Goal: Transaction & Acquisition: Purchase product/service

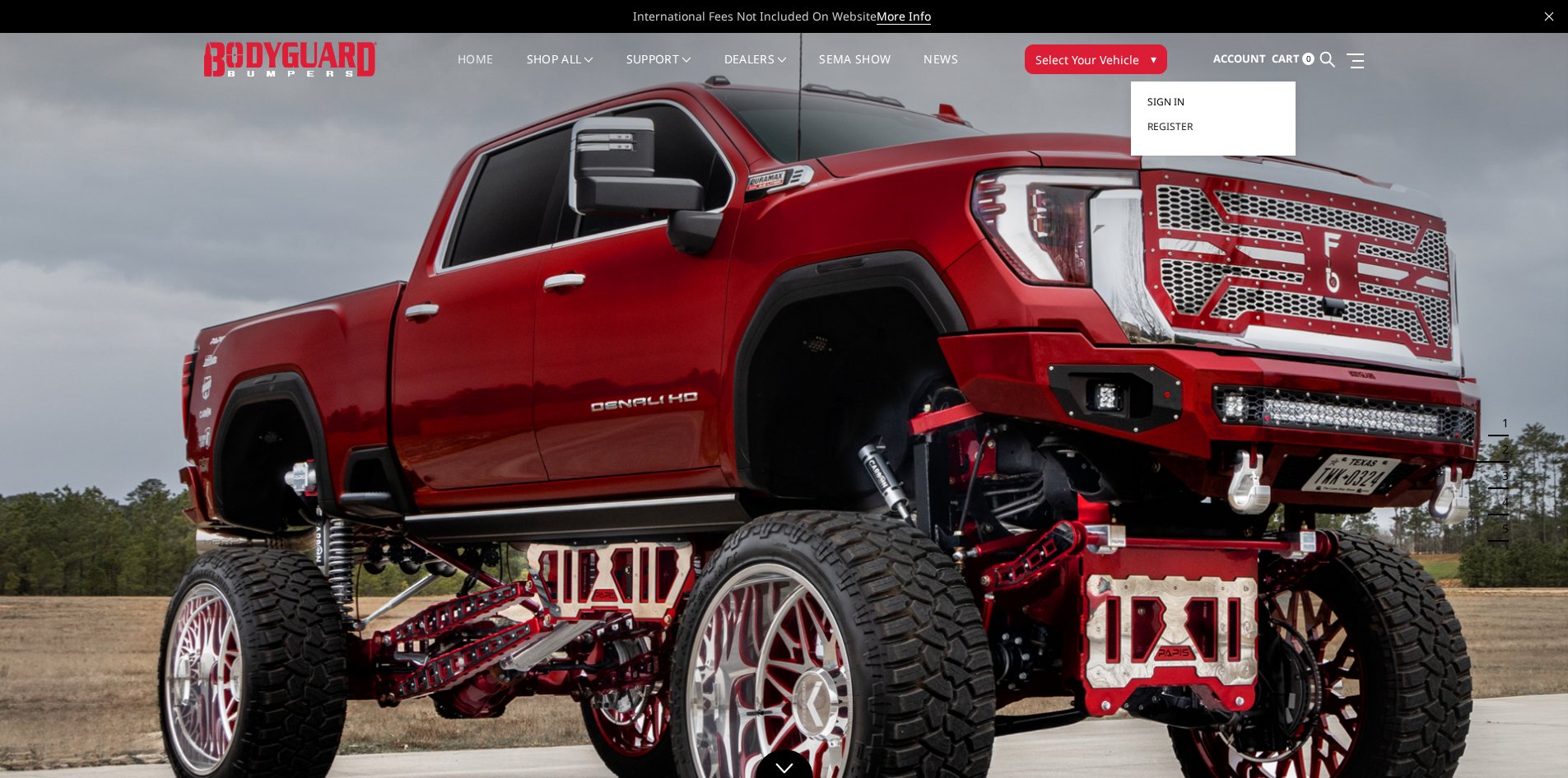
click at [1183, 101] on span "Sign in" at bounding box center [1166, 101] width 37 height 14
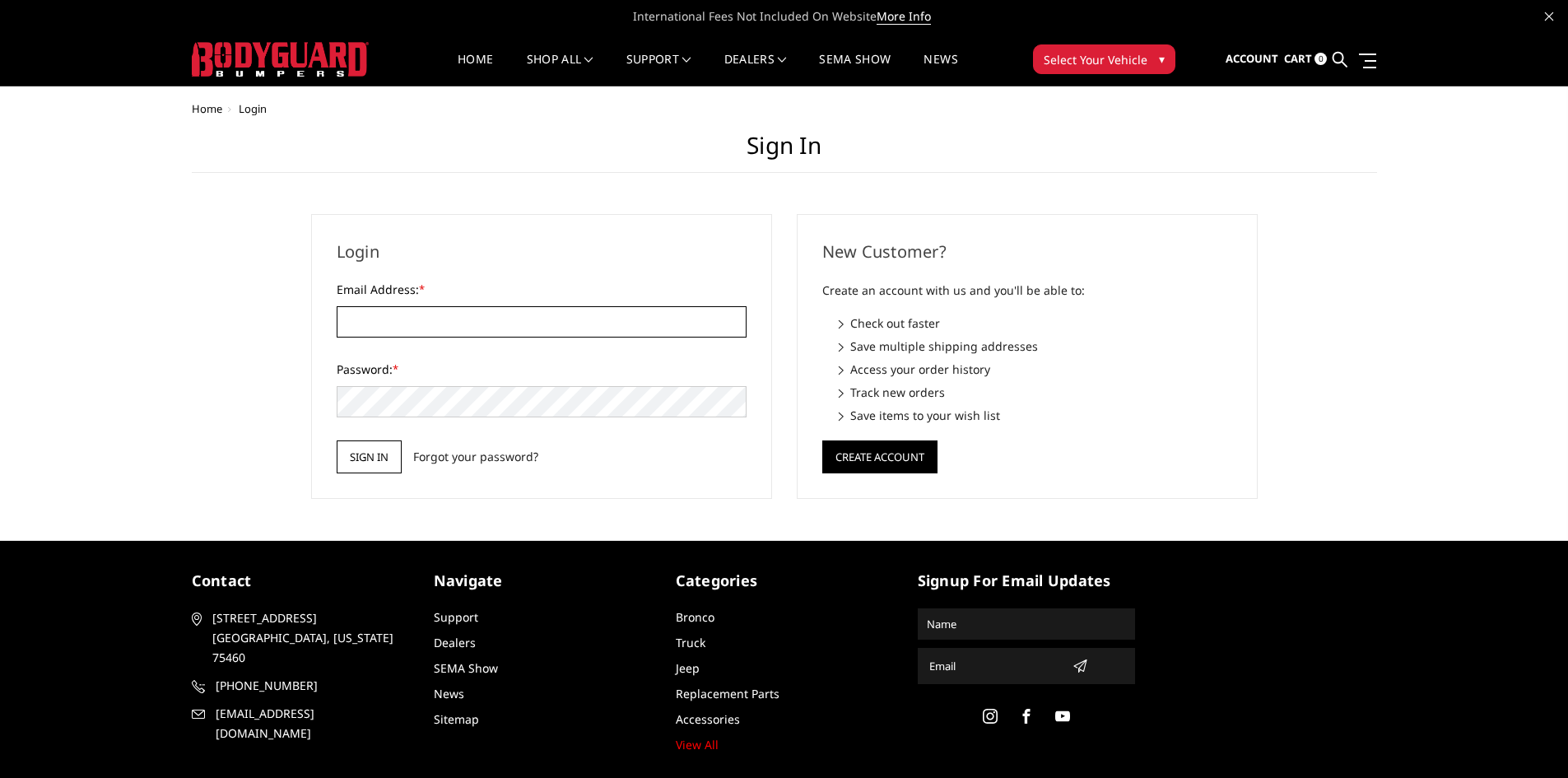
type input "[EMAIL_ADDRESS][PERSON_NAME][DOMAIN_NAME]"
click at [370, 456] on input "Sign in" at bounding box center [368, 457] width 65 height 33
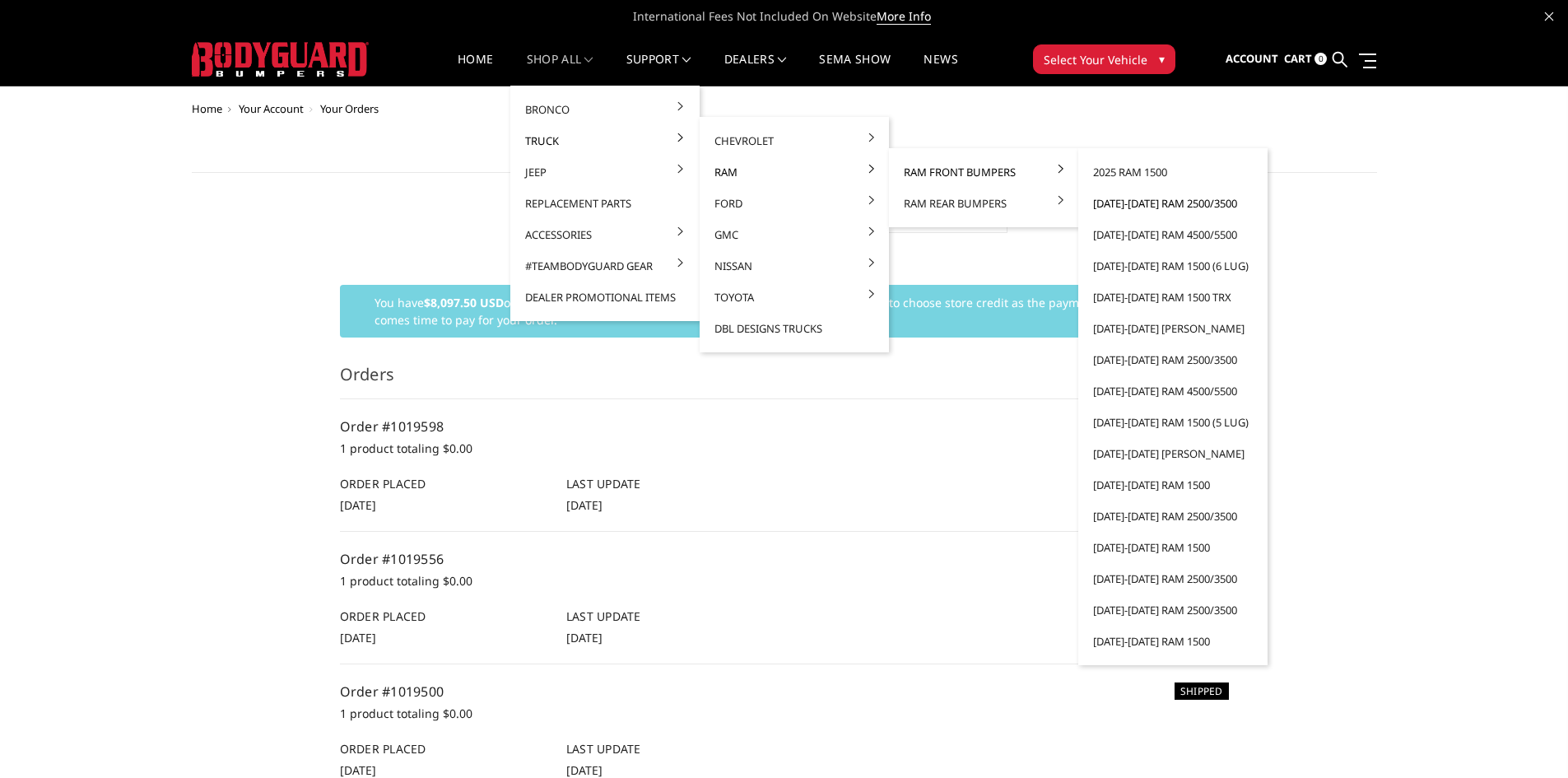
click at [1168, 200] on link "[DATE]-[DATE] Ram 2500/3500" at bounding box center [1173, 203] width 176 height 31
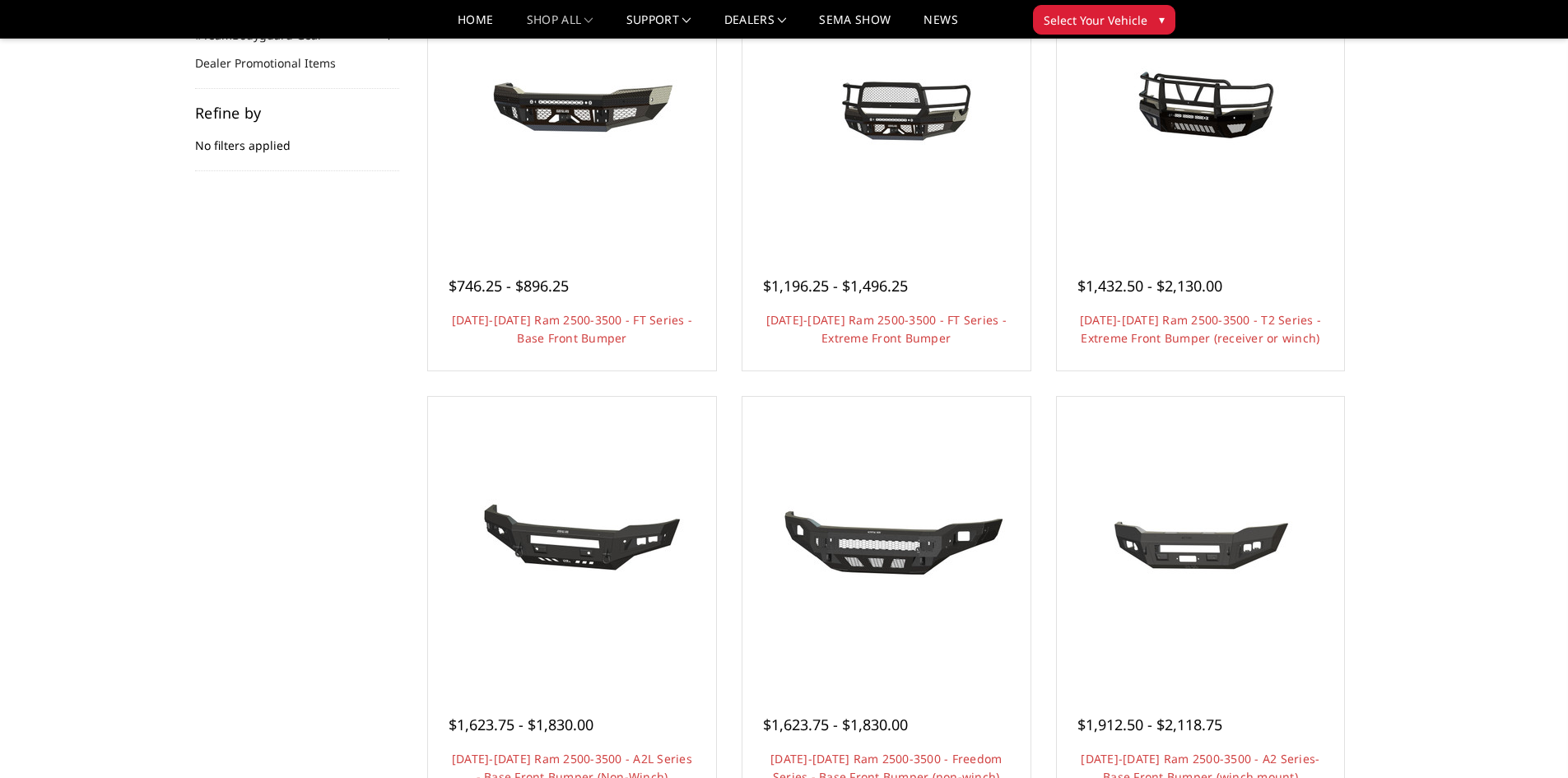
scroll to position [247, 0]
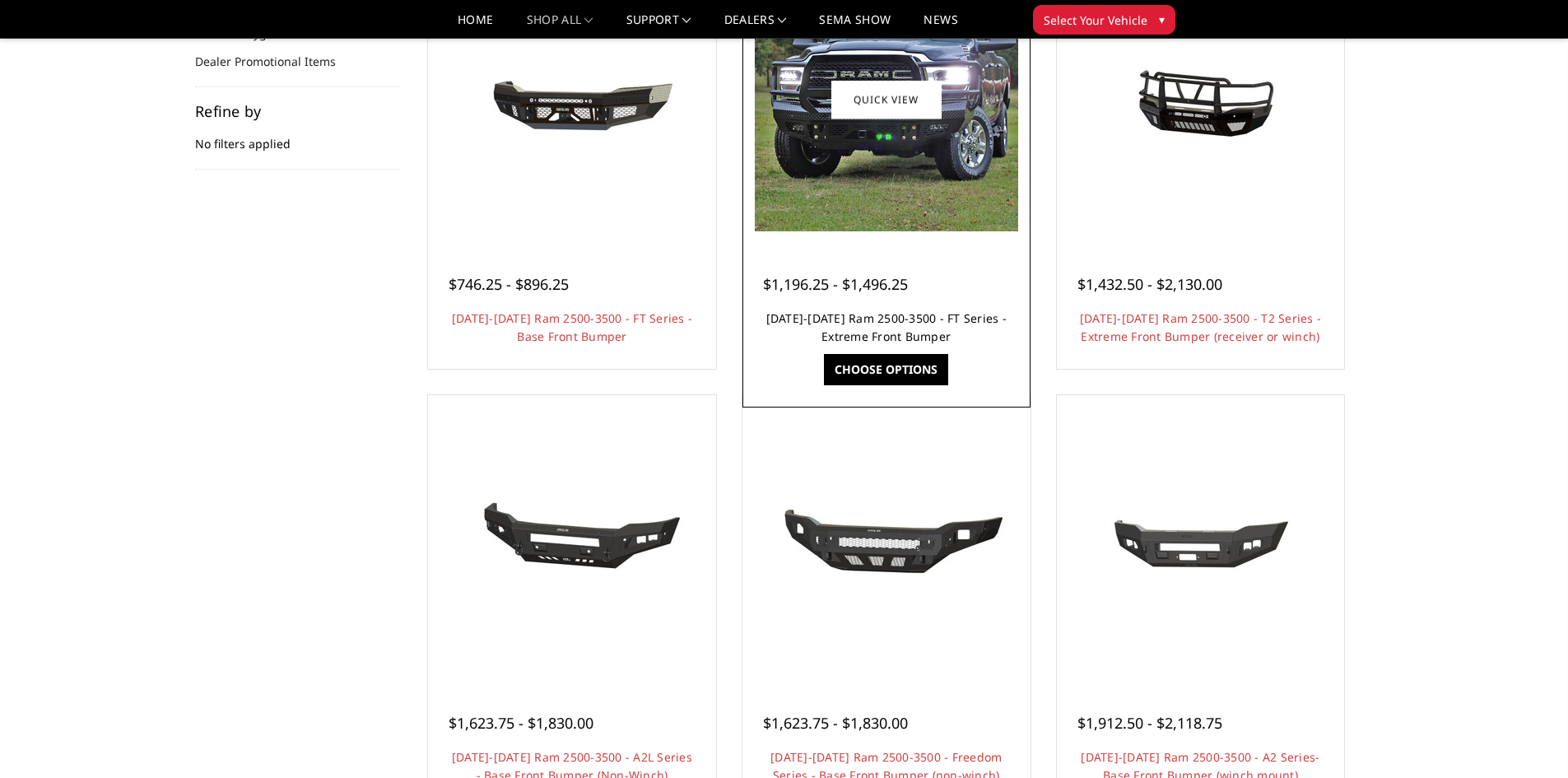
click at [904, 322] on link "2019-2025 Ram 2500-3500 - FT Series - Extreme Front Bumper" at bounding box center [886, 327] width 240 height 34
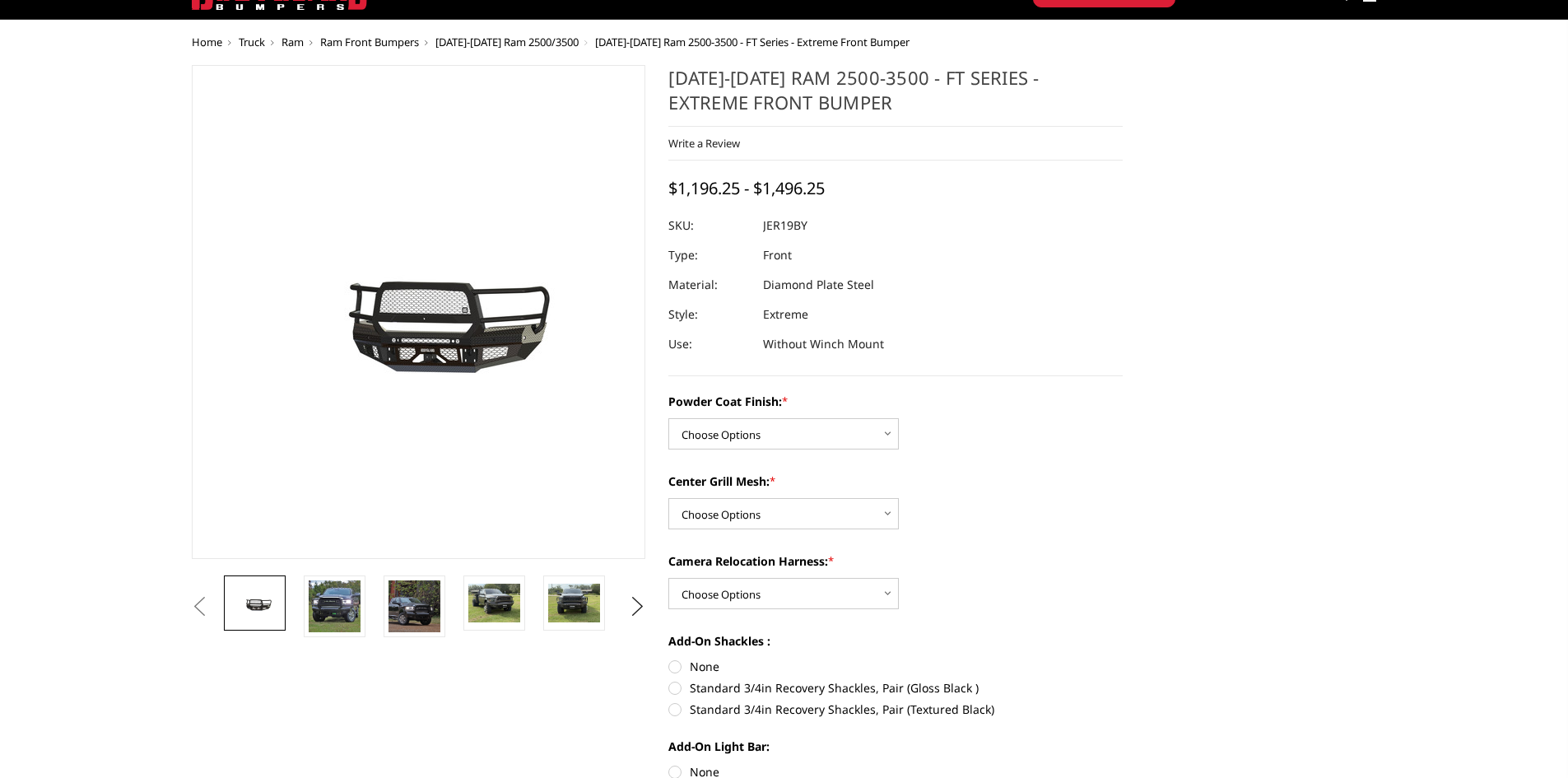
scroll to position [165, 0]
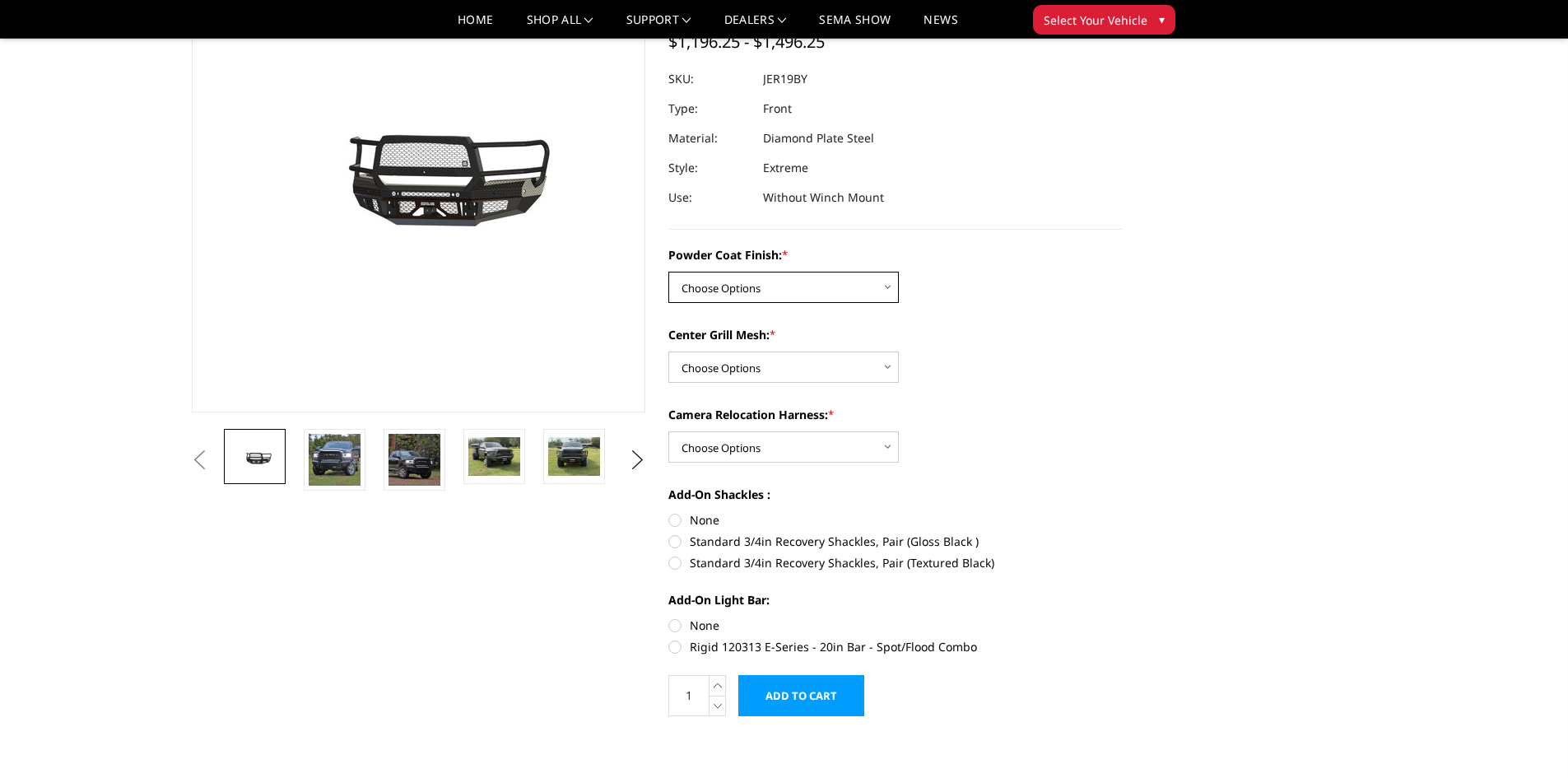
click at [748, 279] on select "Choose Options Bare Metal Gloss Black Powder Coat Textured Black Powder Coat" at bounding box center [783, 287] width 230 height 31
select select "3215"
click at [668, 272] on select "Choose Options Bare Metal Gloss Black Powder Coat Textured Black Powder Coat" at bounding box center [783, 287] width 230 height 31
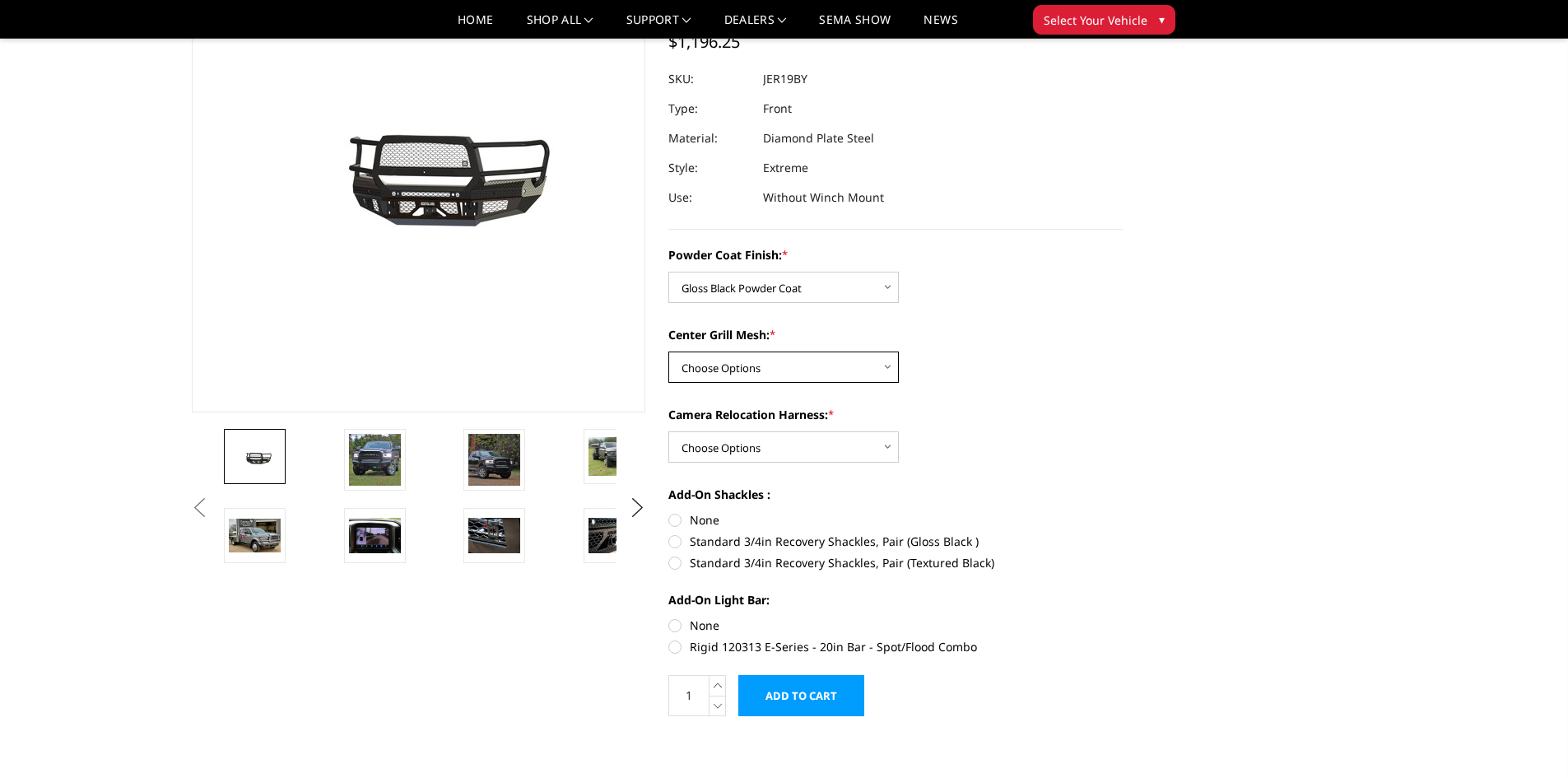
click at [764, 357] on select "Choose Options WITH Expanded Metal in Center Grill WITHOUT Expanded Metal in Ce…" at bounding box center [783, 367] width 230 height 31
select select "3217"
click at [668, 352] on select "Choose Options WITH Expanded Metal in Center Grill WITHOUT Expanded Metal in Ce…" at bounding box center [783, 367] width 230 height 31
click at [762, 443] on select "Choose Options WITH Camera Relocation Harness WITHOUT Camera Relocation Harness" at bounding box center [783, 446] width 230 height 31
select select "3219"
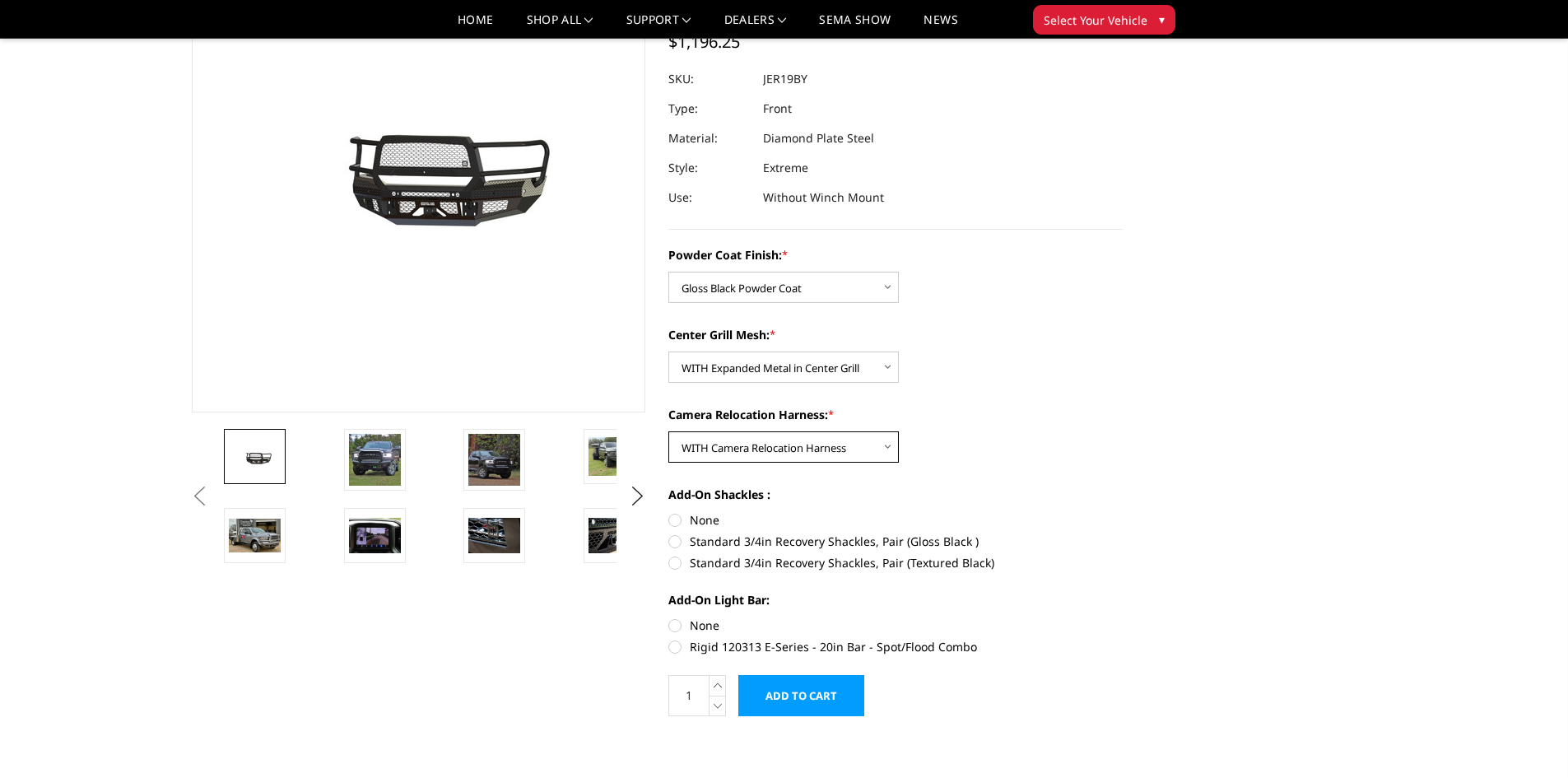
click at [668, 431] on select "Choose Options WITH Camera Relocation Harness WITHOUT Camera Relocation Harness" at bounding box center [783, 446] width 230 height 31
click at [801, 696] on input "Add to Cart" at bounding box center [801, 695] width 126 height 41
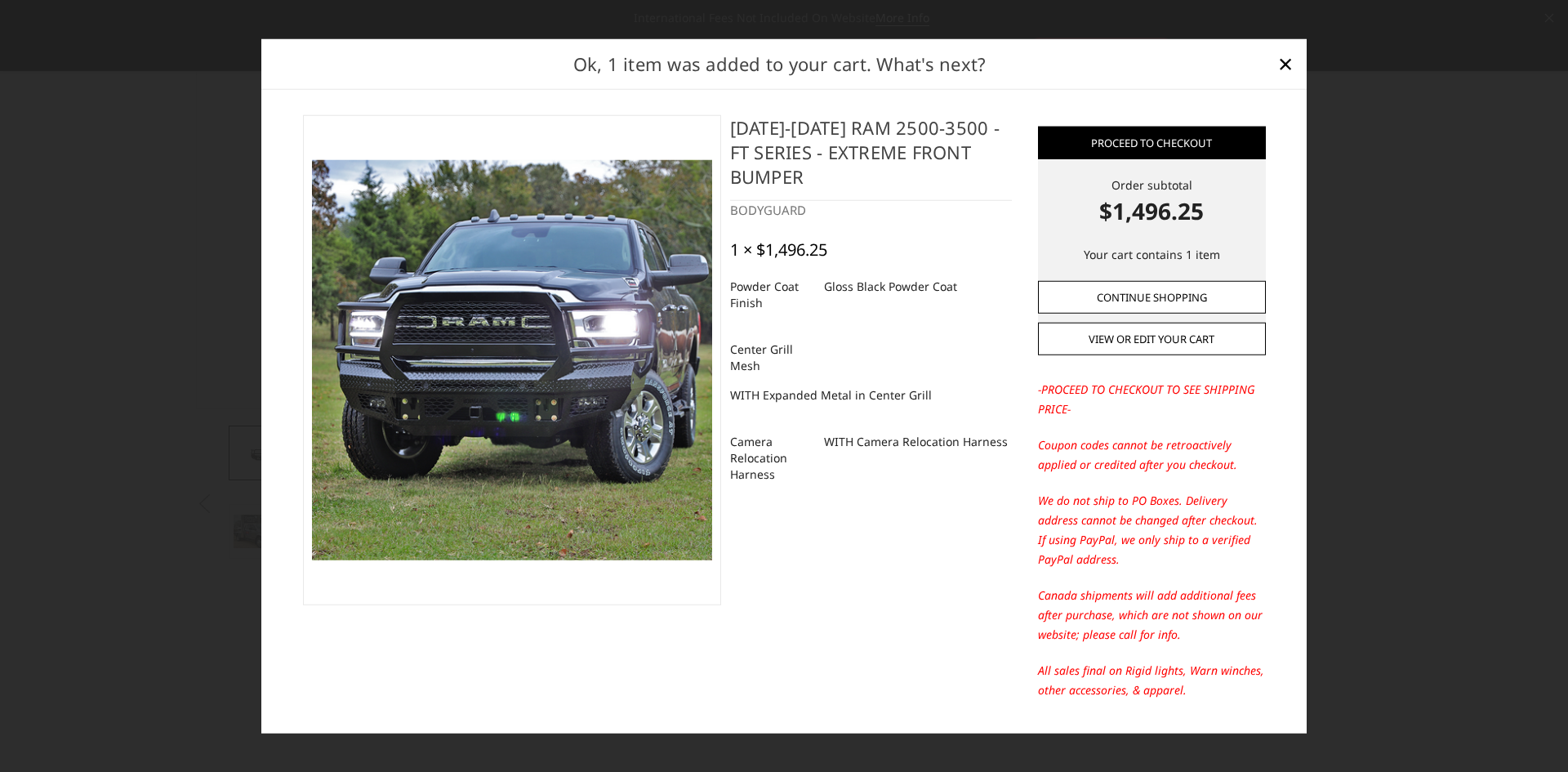
click at [1176, 298] on link "Continue Shopping" at bounding box center [1152, 298] width 228 height 33
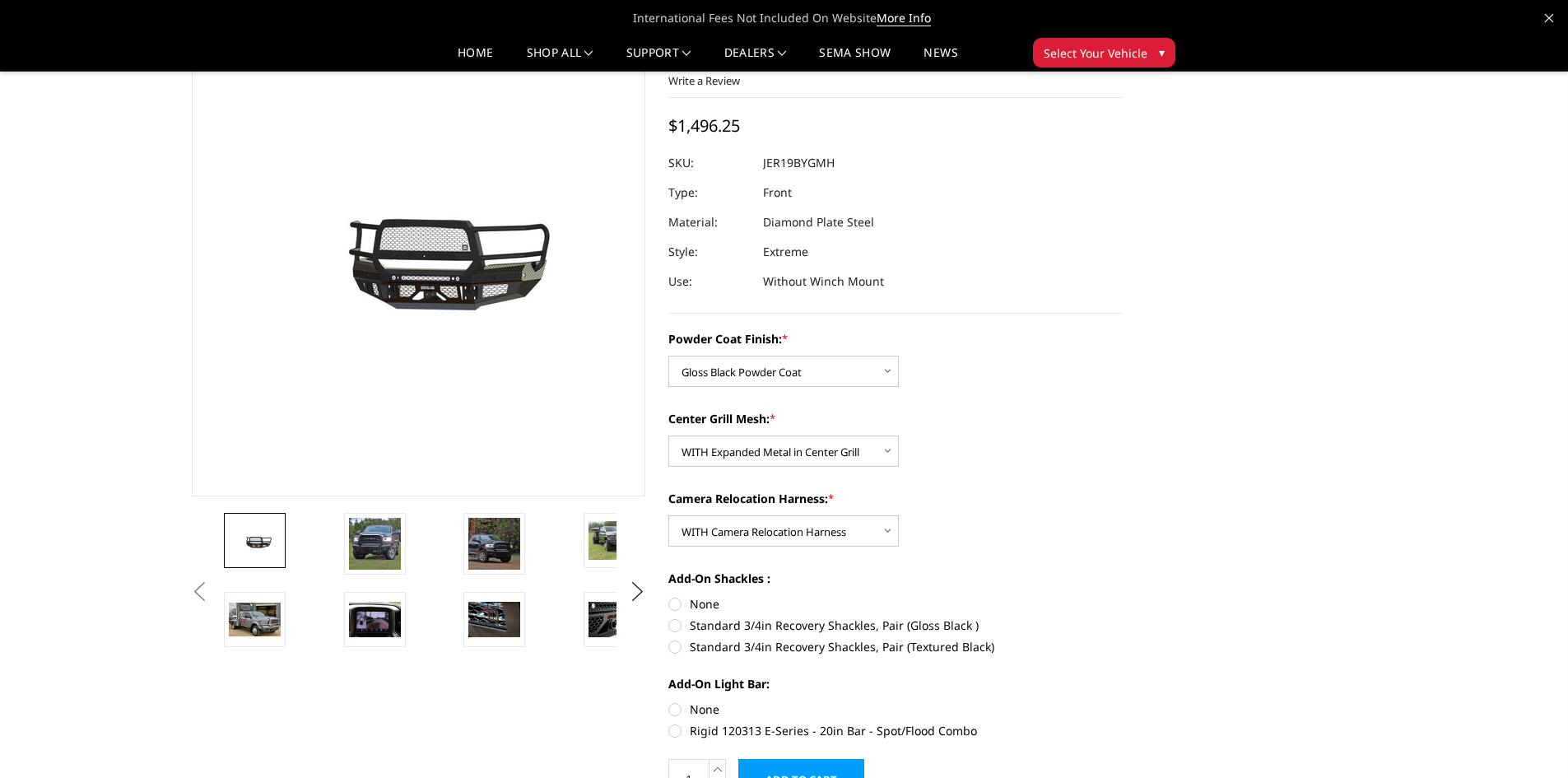
scroll to position [0, 0]
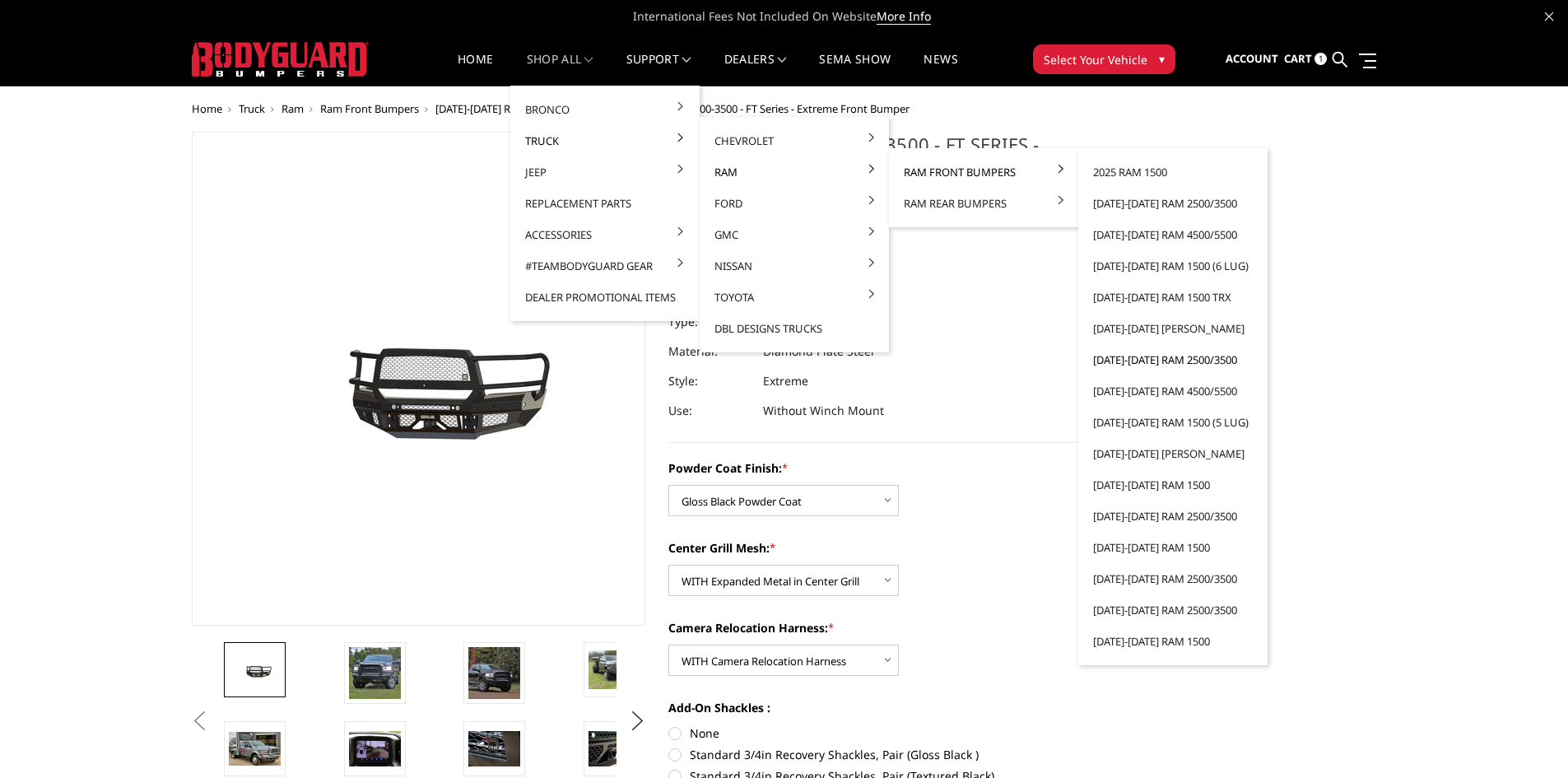
click at [1161, 362] on link "[DATE]-[DATE] Ram 2500/3500" at bounding box center [1173, 360] width 176 height 31
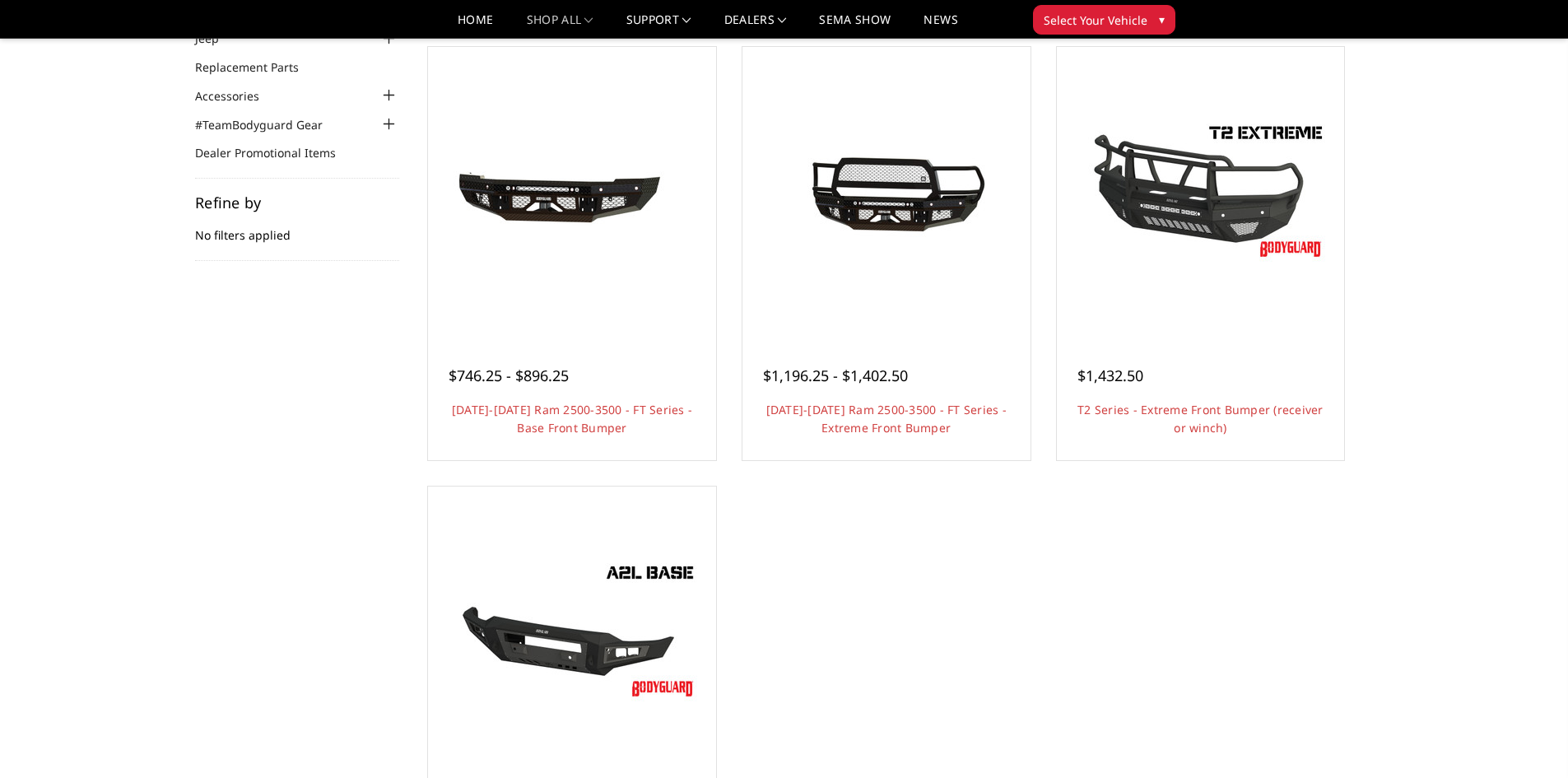
scroll to position [165, 0]
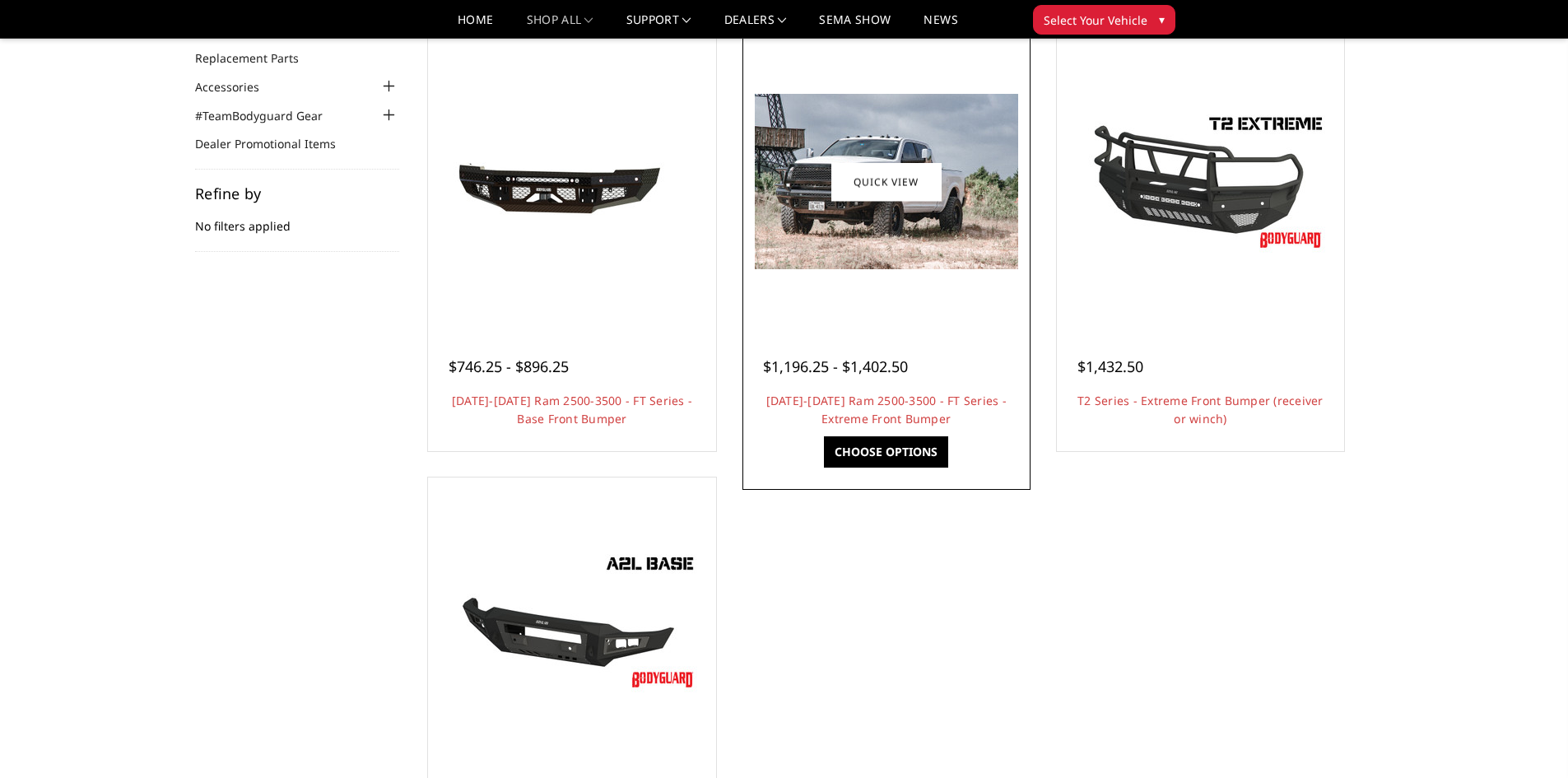
click at [880, 453] on link "Choose Options" at bounding box center [886, 451] width 124 height 31
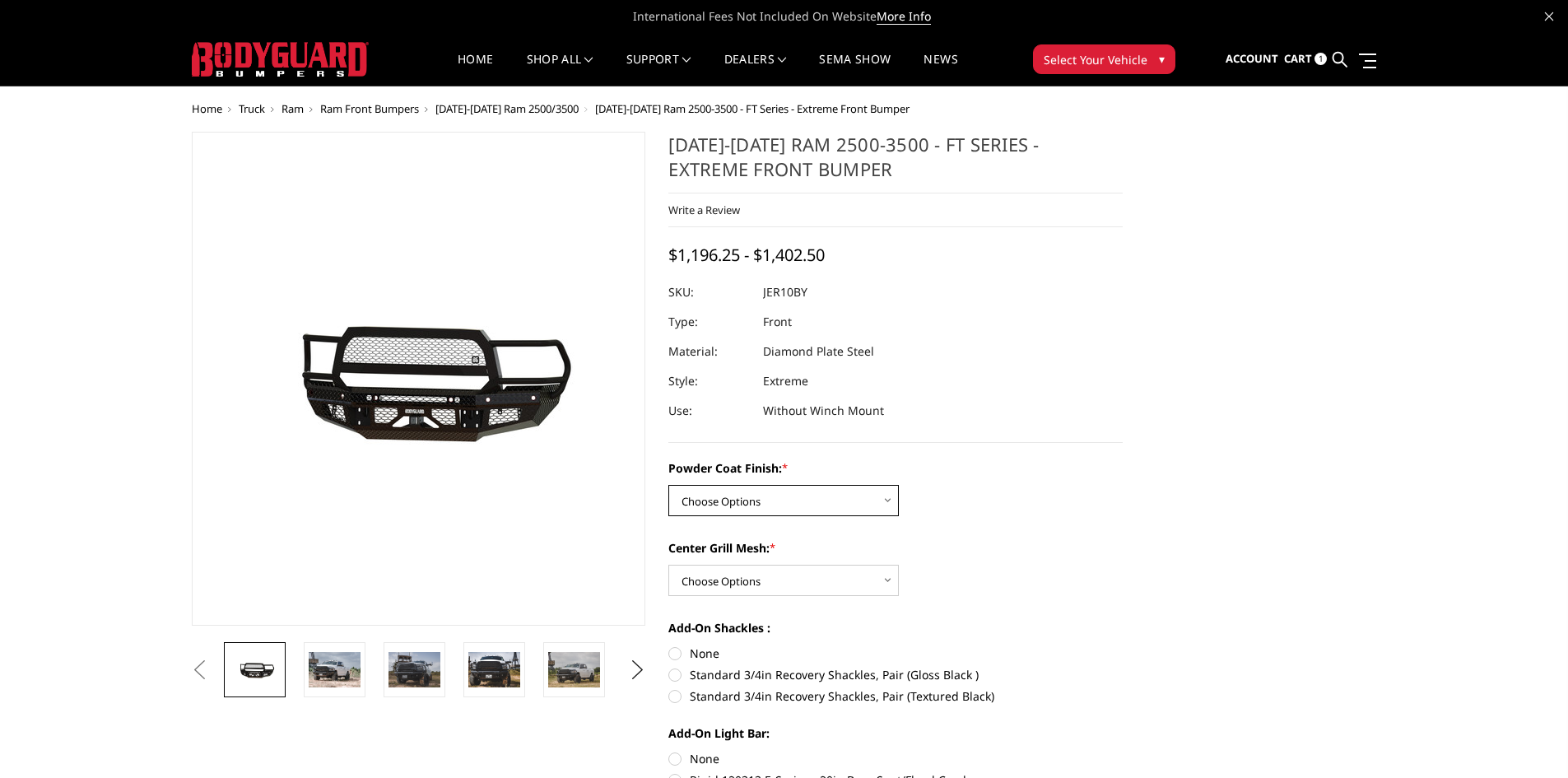
click at [775, 488] on select "Choose Options Bare Metal Gloss Black Powder Coat Textured Black Powder Coat" at bounding box center [783, 500] width 230 height 31
select select "3229"
click at [668, 485] on select "Choose Options Bare Metal Gloss Black Powder Coat Textured Black Powder Coat" at bounding box center [783, 500] width 230 height 31
click at [771, 575] on select "Choose Options WITH Expanded Metal in Center Grill WITHOUT Expanded Metal in Ce…" at bounding box center [783, 580] width 230 height 31
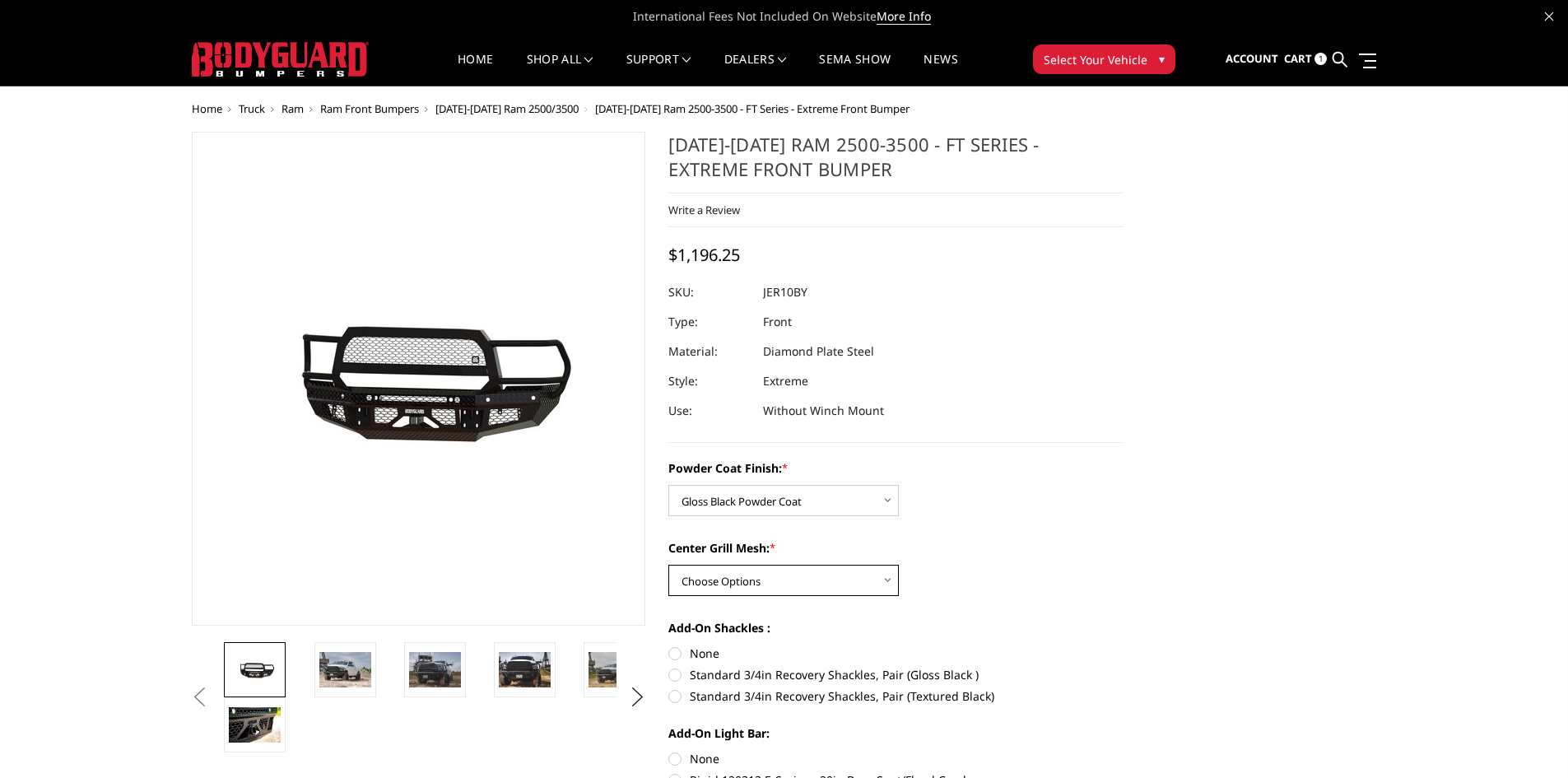
select select "3231"
click at [668, 565] on select "Choose Options WITH Expanded Metal in Center Grill WITHOUT Expanded Metal in Ce…" at bounding box center [783, 580] width 230 height 31
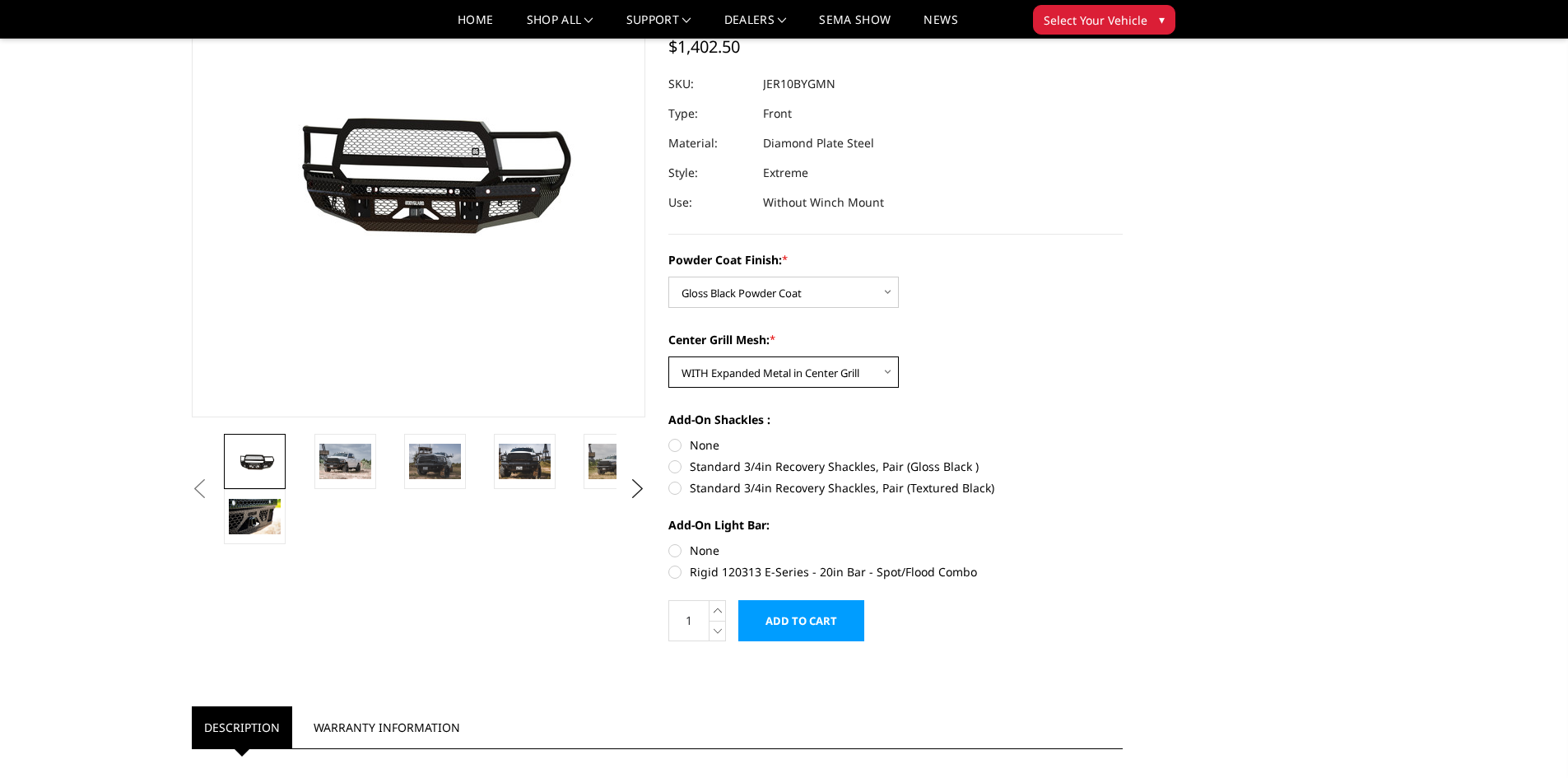
scroll to position [165, 0]
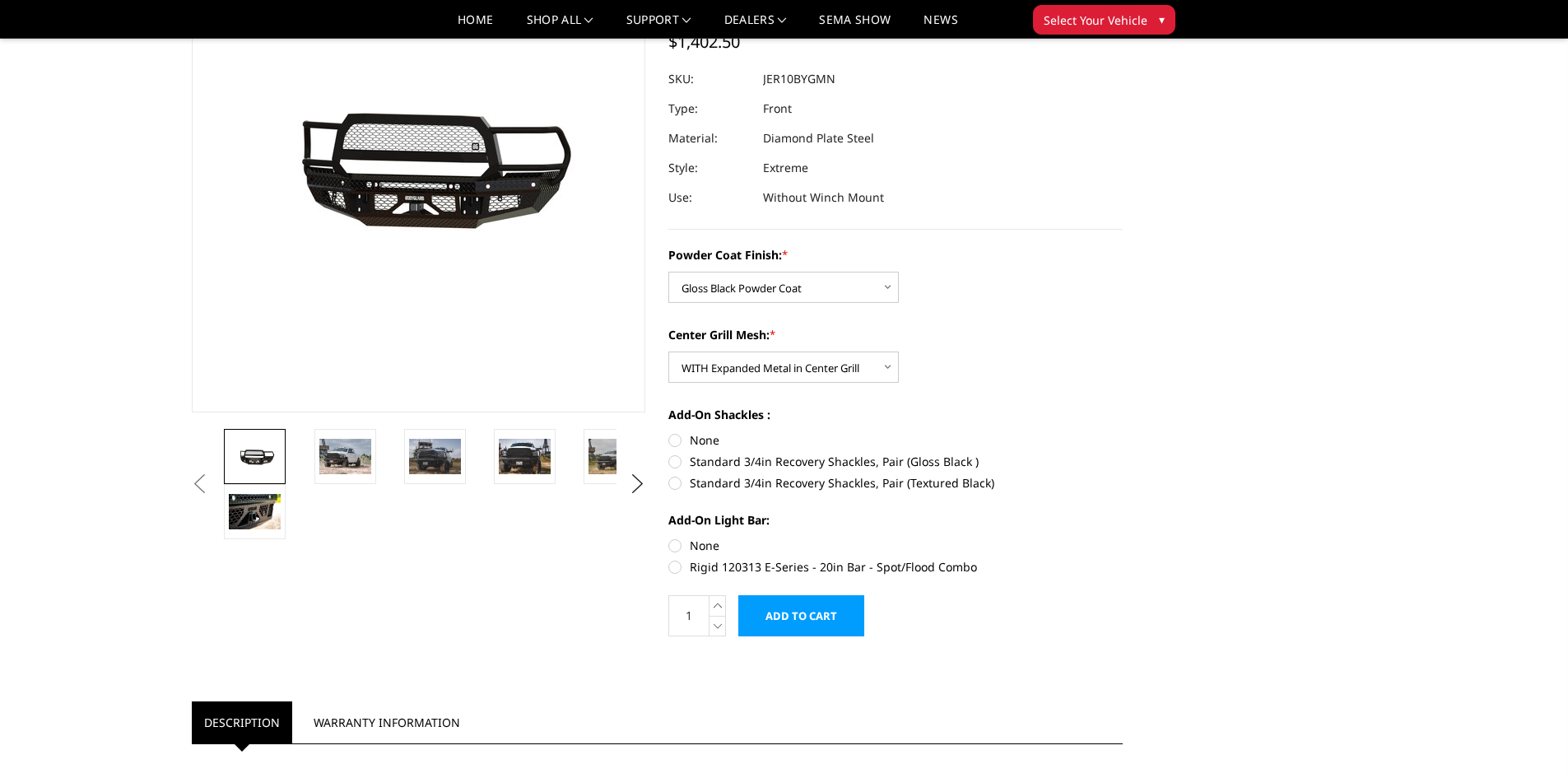
click at [830, 620] on input "Add to Cart" at bounding box center [801, 615] width 126 height 41
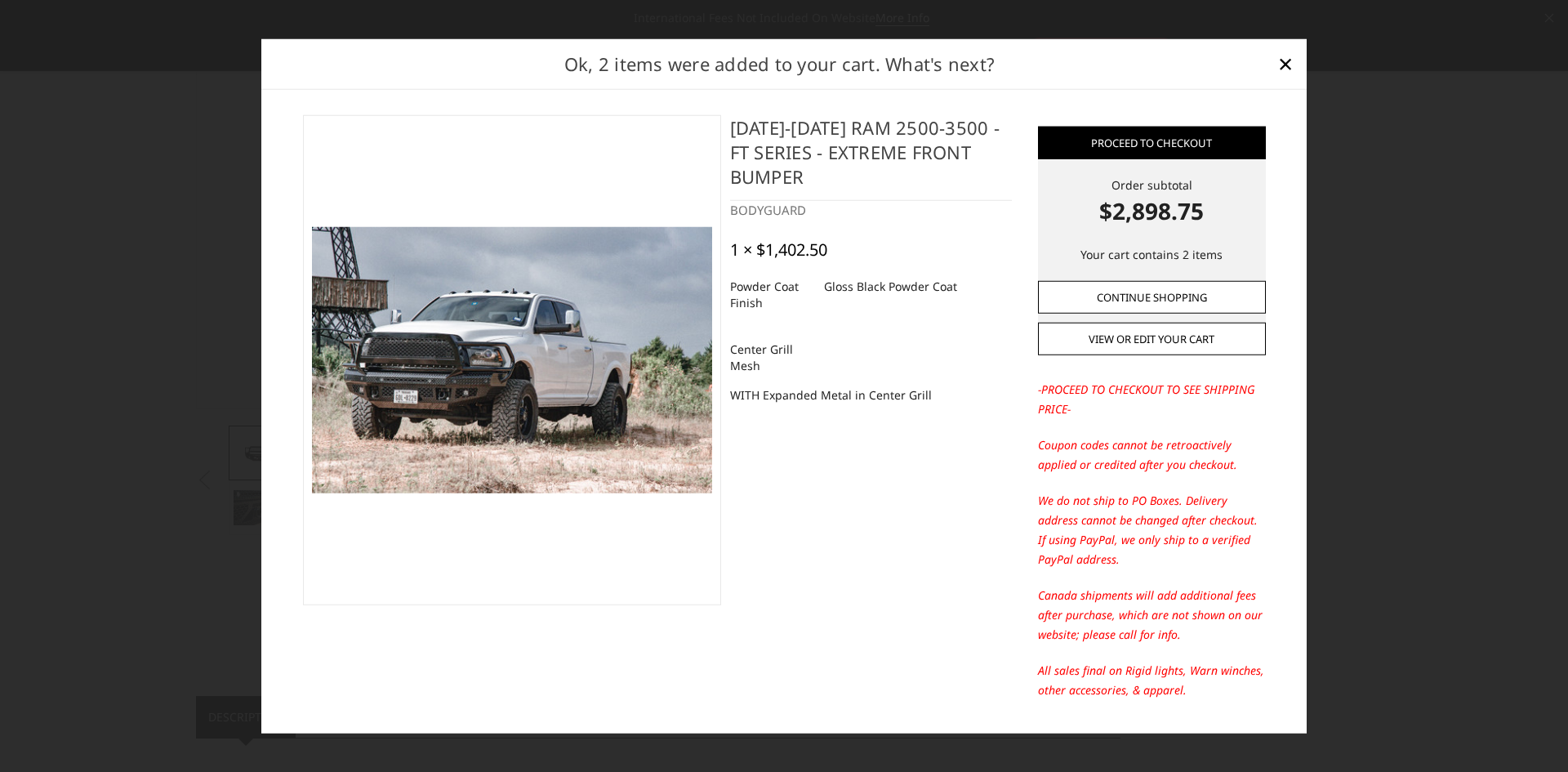
click at [1141, 299] on link "Continue Shopping" at bounding box center [1152, 298] width 228 height 33
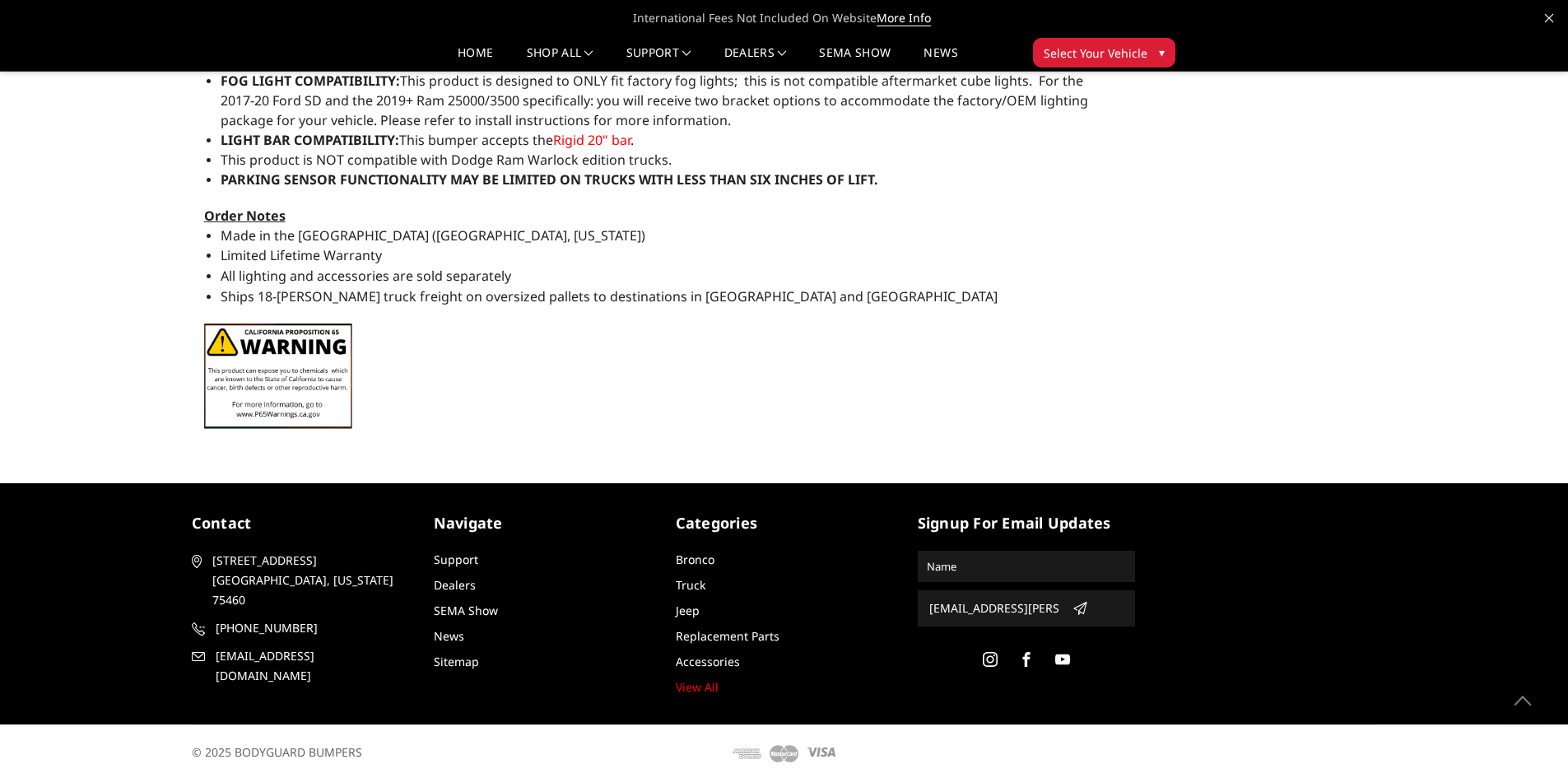
scroll to position [1497, 0]
